Goal: Information Seeking & Learning: Learn about a topic

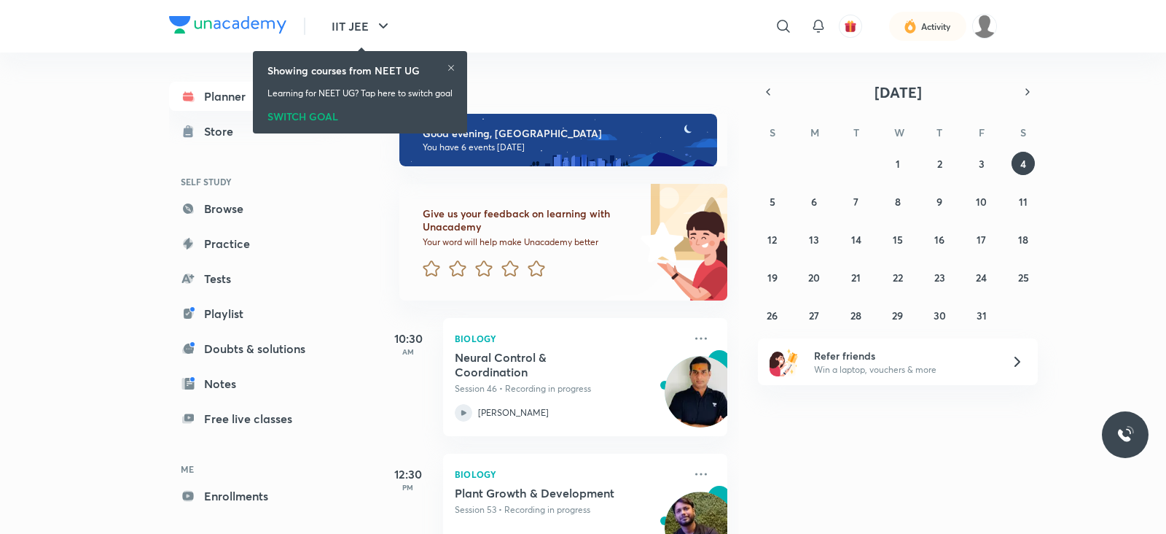
scroll to position [605, 0]
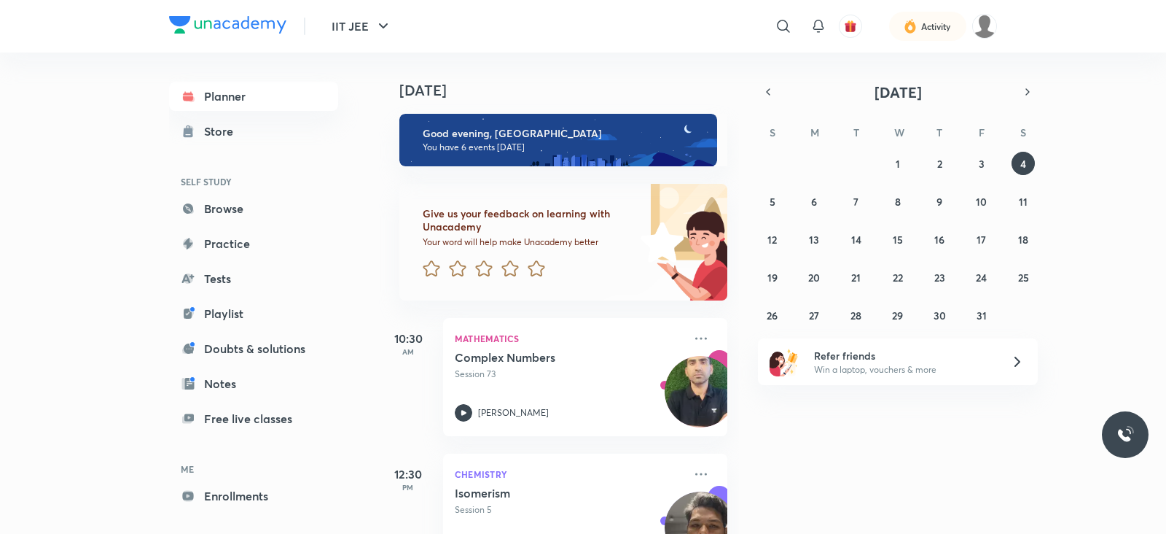
scroll to position [605, 0]
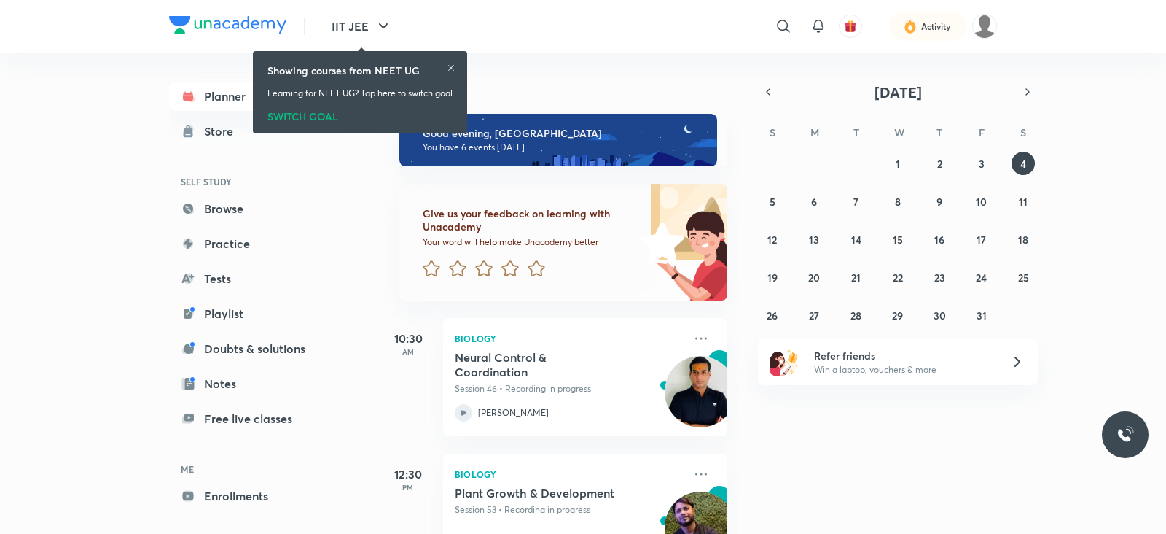
scroll to position [605, 0]
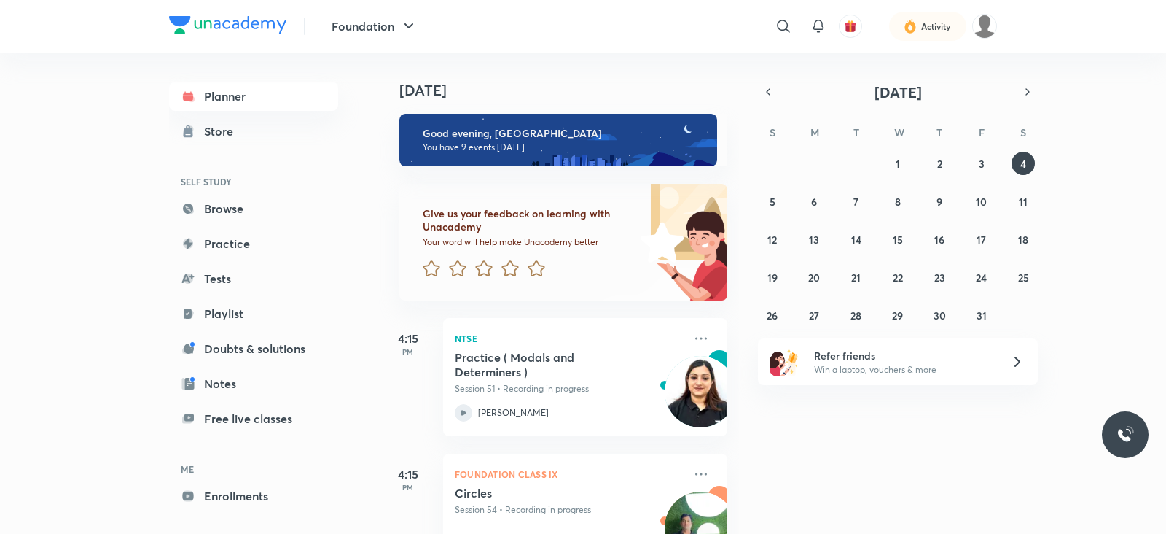
scroll to position [422, 0]
